Goal: Entertainment & Leisure: Consume media (video, audio)

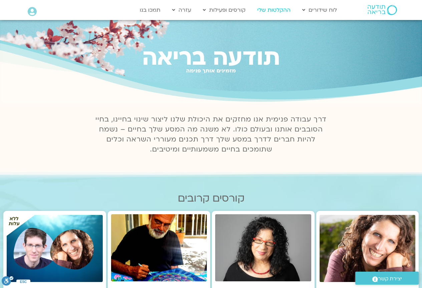
click at [268, 10] on link "ההקלטות שלי" at bounding box center [274, 10] width 40 height 13
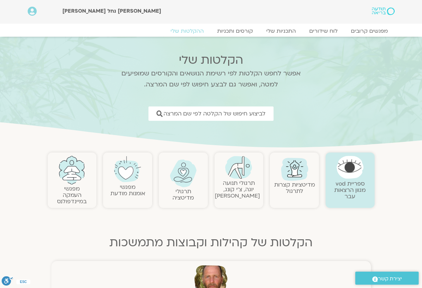
click at [250, 178] on link at bounding box center [239, 167] width 42 height 23
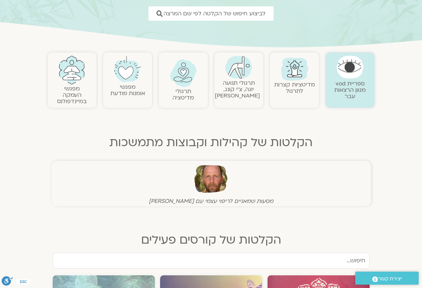
scroll to position [133, 0]
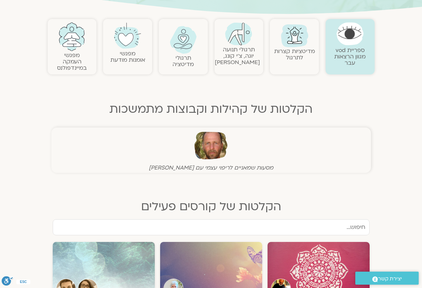
click at [327, 232] on input "text" at bounding box center [211, 227] width 317 height 16
type input "א"
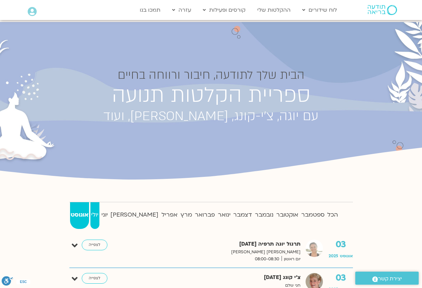
click at [98, 211] on strong "יולי" at bounding box center [94, 215] width 9 height 10
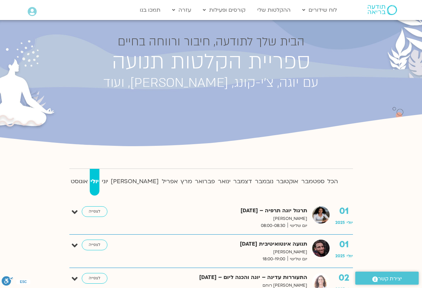
scroll to position [100, 0]
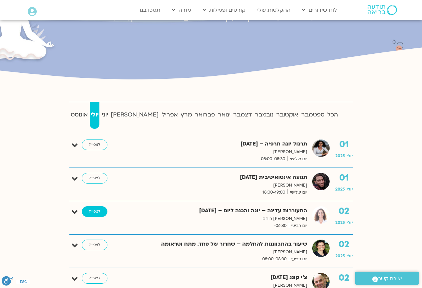
click at [96, 207] on link "לצפייה" at bounding box center [95, 211] width 26 height 11
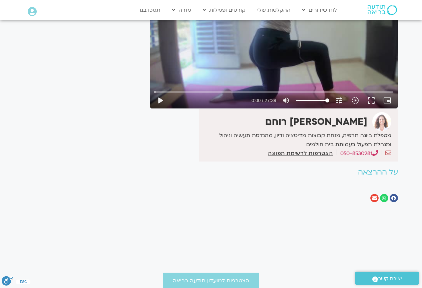
scroll to position [67, 0]
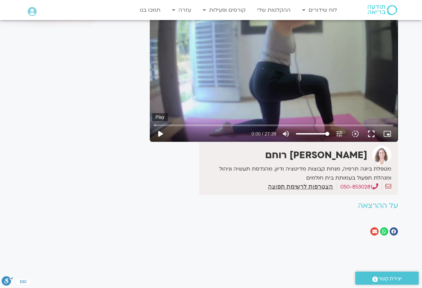
click at [160, 136] on button "play_arrow" at bounding box center [160, 134] width 16 height 16
click at [158, 133] on button "pause" at bounding box center [160, 134] width 16 height 16
click at [162, 134] on button "play_arrow" at bounding box center [160, 134] width 16 height 16
click at [157, 130] on button "play_arrow" at bounding box center [160, 134] width 16 height 16
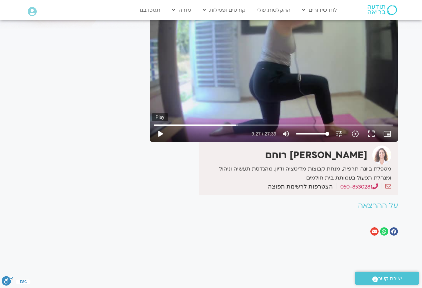
click at [157, 130] on button "play_arrow" at bounding box center [160, 134] width 16 height 16
click at [161, 132] on button "play_arrow" at bounding box center [160, 134] width 16 height 16
click at [161, 133] on button "pause" at bounding box center [160, 134] width 16 height 16
click at [157, 134] on button "play_arrow" at bounding box center [160, 134] width 16 height 16
click at [157, 134] on button "pause" at bounding box center [160, 134] width 16 height 16
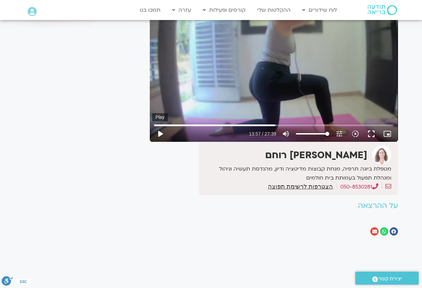
click at [160, 132] on button "play_arrow" at bounding box center [160, 134] width 16 height 16
click at [159, 133] on button "play_arrow" at bounding box center [160, 134] width 16 height 16
type input "1659.96"
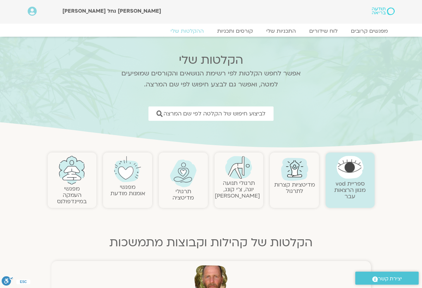
click at [95, 15] on div "[PERSON_NAME] נחל [PERSON_NAME]" at bounding box center [192, 11] width 260 height 9
